Goal: Transaction & Acquisition: Purchase product/service

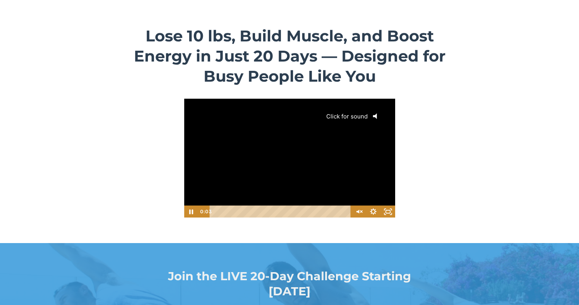
click at [382, 117] on icon "@keyframes VOLUME_SMALL_WAVE_FLASH { 0% { opacity: 0; } 33% { opacity: 1; } 66%…" at bounding box center [377, 115] width 19 height 19
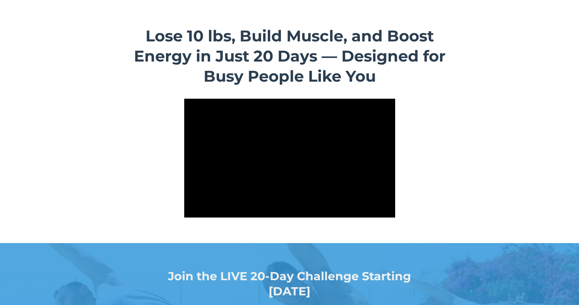
click at [432, 133] on div "Lose 10 lbs, Build Muscle, and Boost Energy in Just 20 Days — Designed for Busy…" at bounding box center [289, 122] width 445 height 204
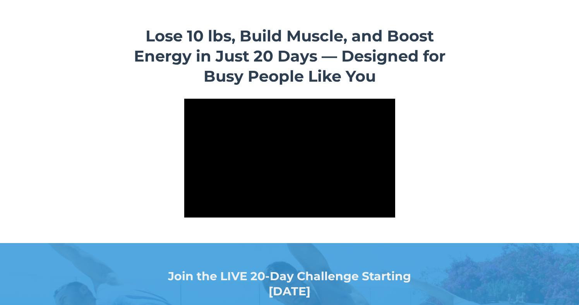
click at [432, 133] on div "Lose 10 lbs, Build Muscle, and Boost Energy in Just 20 Days — Designed for Busy…" at bounding box center [289, 122] width 445 height 204
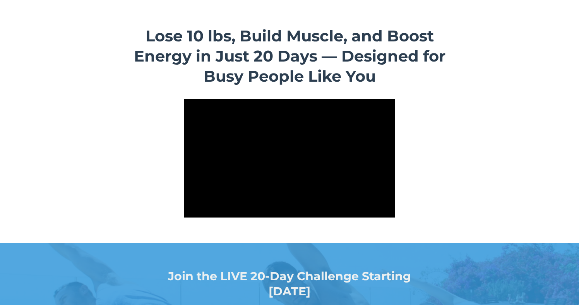
click at [432, 133] on div "Lose 10 lbs, Build Muscle, and Boost Energy in Just 20 Days — Designed for Busy…" at bounding box center [289, 122] width 445 height 204
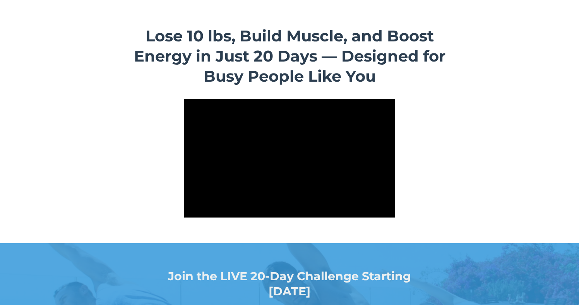
click at [432, 133] on div "Lose 10 lbs, Build Muscle, and Boost Energy in Just 20 Days — Designed for Busy…" at bounding box center [289, 122] width 445 height 204
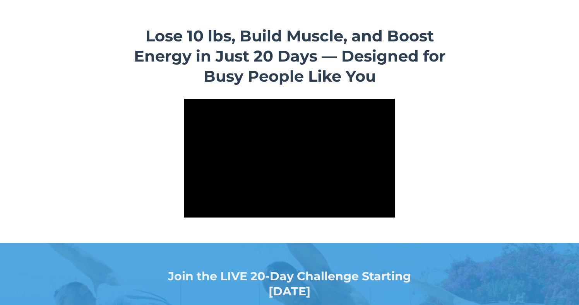
click at [432, 133] on div "Lose 10 lbs, Build Muscle, and Boost Energy in Just 20 Days — Designed for Busy…" at bounding box center [289, 122] width 445 height 204
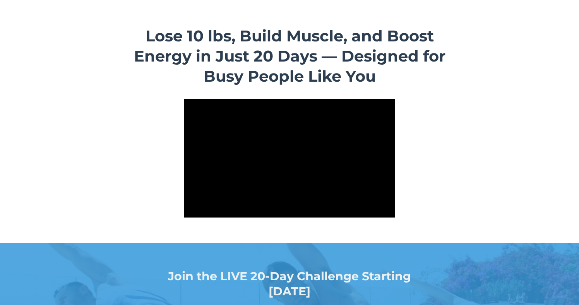
click at [432, 133] on div "Lose 10 lbs, Build Muscle, and Boost Energy in Just 20 Days — Designed for Busy…" at bounding box center [289, 122] width 445 height 204
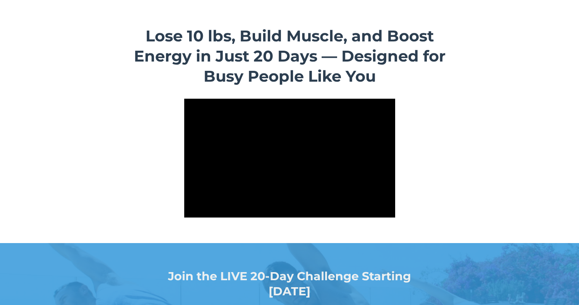
click at [432, 133] on div "Lose 10 lbs, Build Muscle, and Boost Energy in Just 20 Days — Designed for Busy…" at bounding box center [289, 122] width 445 height 204
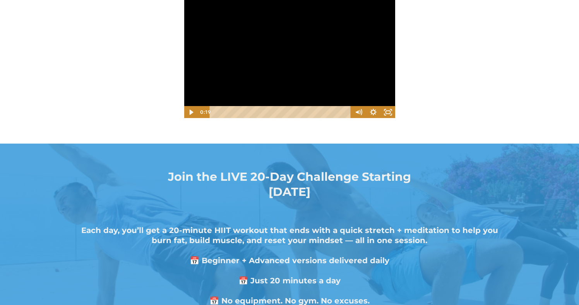
scroll to position [194, 0]
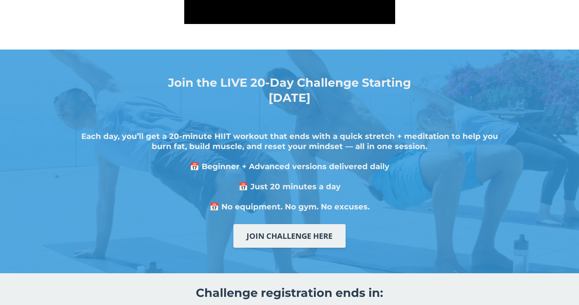
click at [312, 149] on strong "Each day, you’ll get a 20-minute HIIT workout that ends with a quick stretch + …" at bounding box center [289, 141] width 417 height 19
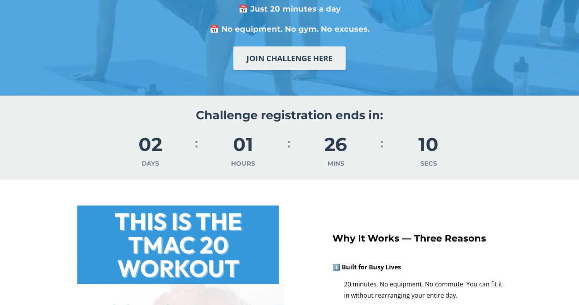
scroll to position [445, 0]
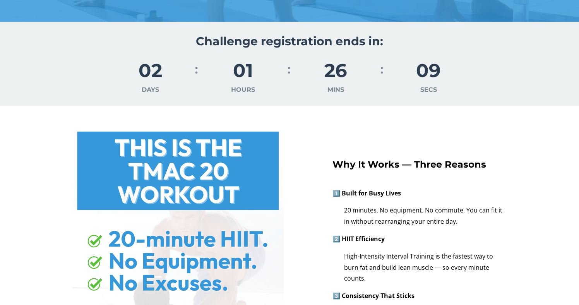
click at [312, 149] on div "Why It Works — Three Reasons 1️⃣ Built for Busy Lives 20 minutes. No equipment.…" at bounding box center [289, 249] width 445 height 276
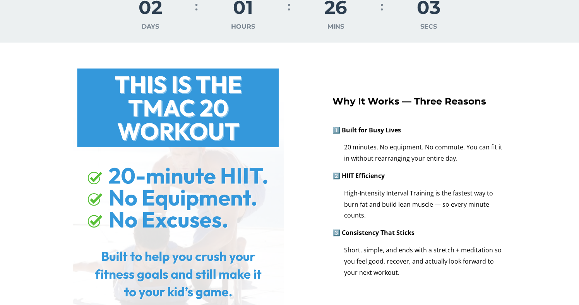
scroll to position [509, 0]
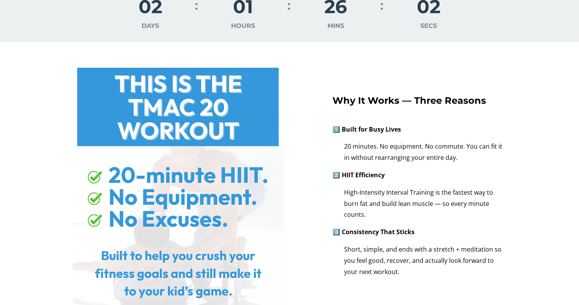
click at [336, 151] on p "20 minutes. No equipment. No commute. You can fit it in without rearranging you…" at bounding box center [420, 152] width 174 height 22
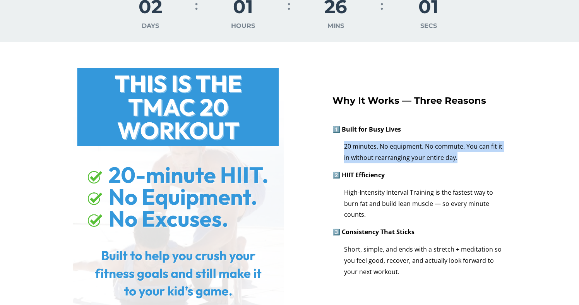
click at [336, 151] on p "20 minutes. No equipment. No commute. You can fit it in without rearranging you…" at bounding box center [420, 152] width 174 height 22
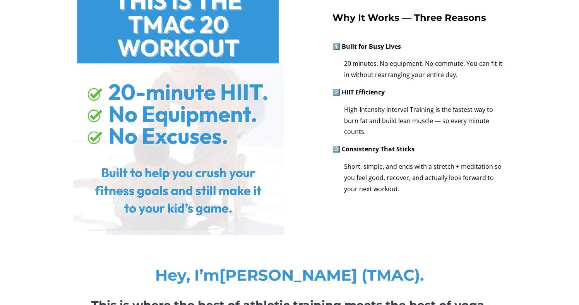
scroll to position [594, 0]
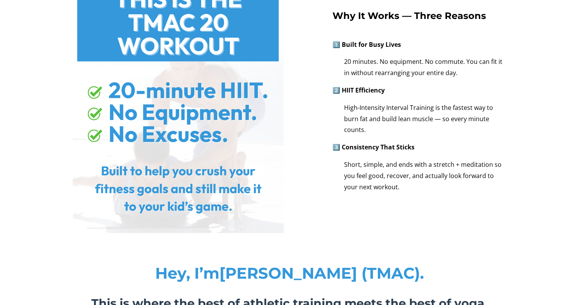
click at [336, 151] on p "3️⃣ Consistency That Sticks" at bounding box center [420, 147] width 174 height 11
click at [333, 156] on div "Why It Works — Three Reasons 1️⃣ Built for Busy Lives 20 minutes. No equipment.…" at bounding box center [420, 101] width 174 height 183
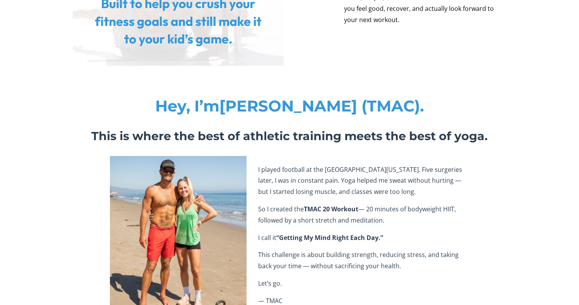
scroll to position [769, 0]
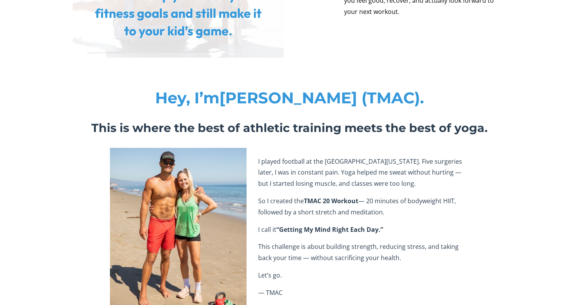
click at [314, 163] on span "I played football at the [GEOGRAPHIC_DATA][US_STATE]. Five surgeries later, I w…" at bounding box center [360, 172] width 204 height 31
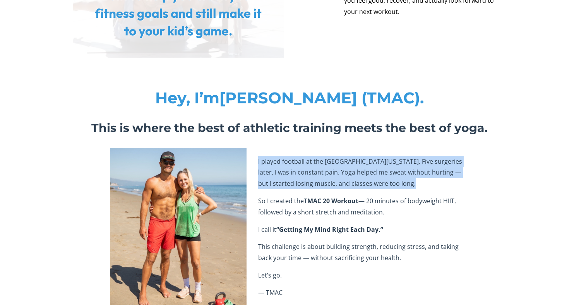
click at [314, 163] on span "I played football at the [GEOGRAPHIC_DATA][US_STATE]. Five surgeries later, I w…" at bounding box center [360, 172] width 204 height 31
click at [312, 165] on span "I played football at the [GEOGRAPHIC_DATA][US_STATE]. Five surgeries later, I w…" at bounding box center [360, 172] width 204 height 31
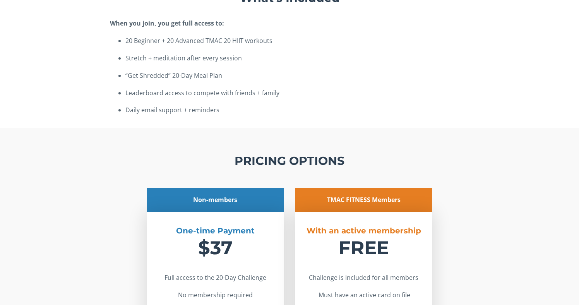
scroll to position [1355, 0]
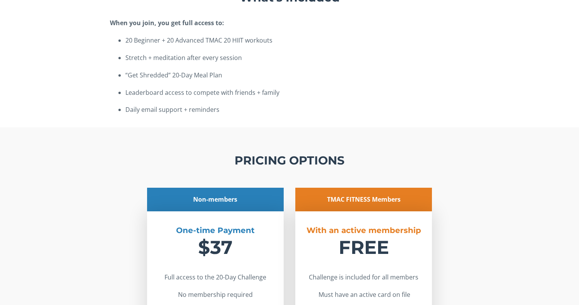
click at [287, 143] on div "PRICING OPTIONS Non-members One-time Payment $37 Full access to the 20-Day Chal…" at bounding box center [289, 263] width 579 height 272
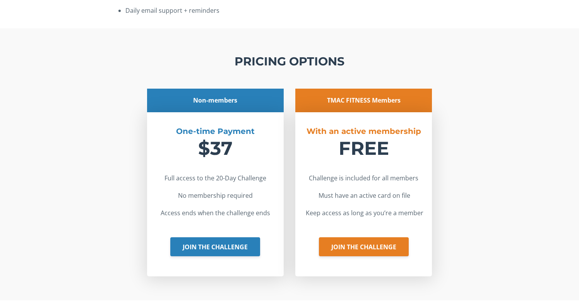
scroll to position [1455, 0]
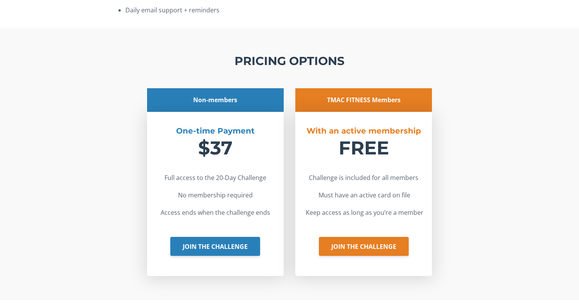
click at [287, 143] on div "Non-members One-time Payment $37 Full access to the 20-Day Challenge No members…" at bounding box center [215, 184] width 148 height 192
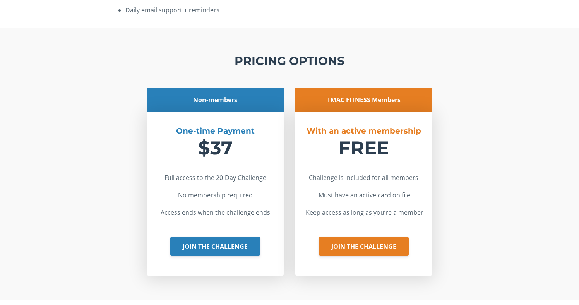
click at [288, 145] on div "Non-members One-time Payment $37 Full access to the 20-Day Challenge No members…" at bounding box center [215, 184] width 148 height 192
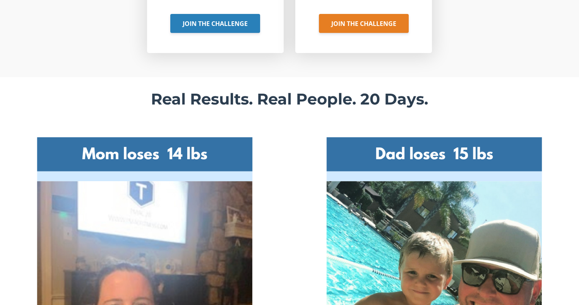
scroll to position [1732, 0]
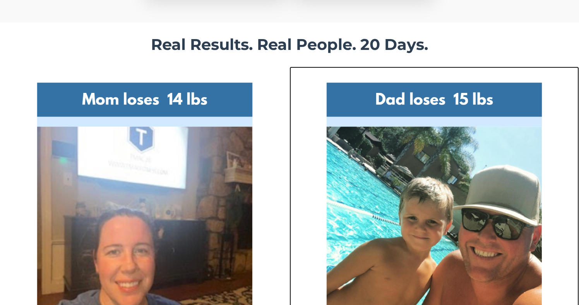
click at [293, 163] on img at bounding box center [435, 212] width 290 height 290
